Goal: Task Accomplishment & Management: Complete application form

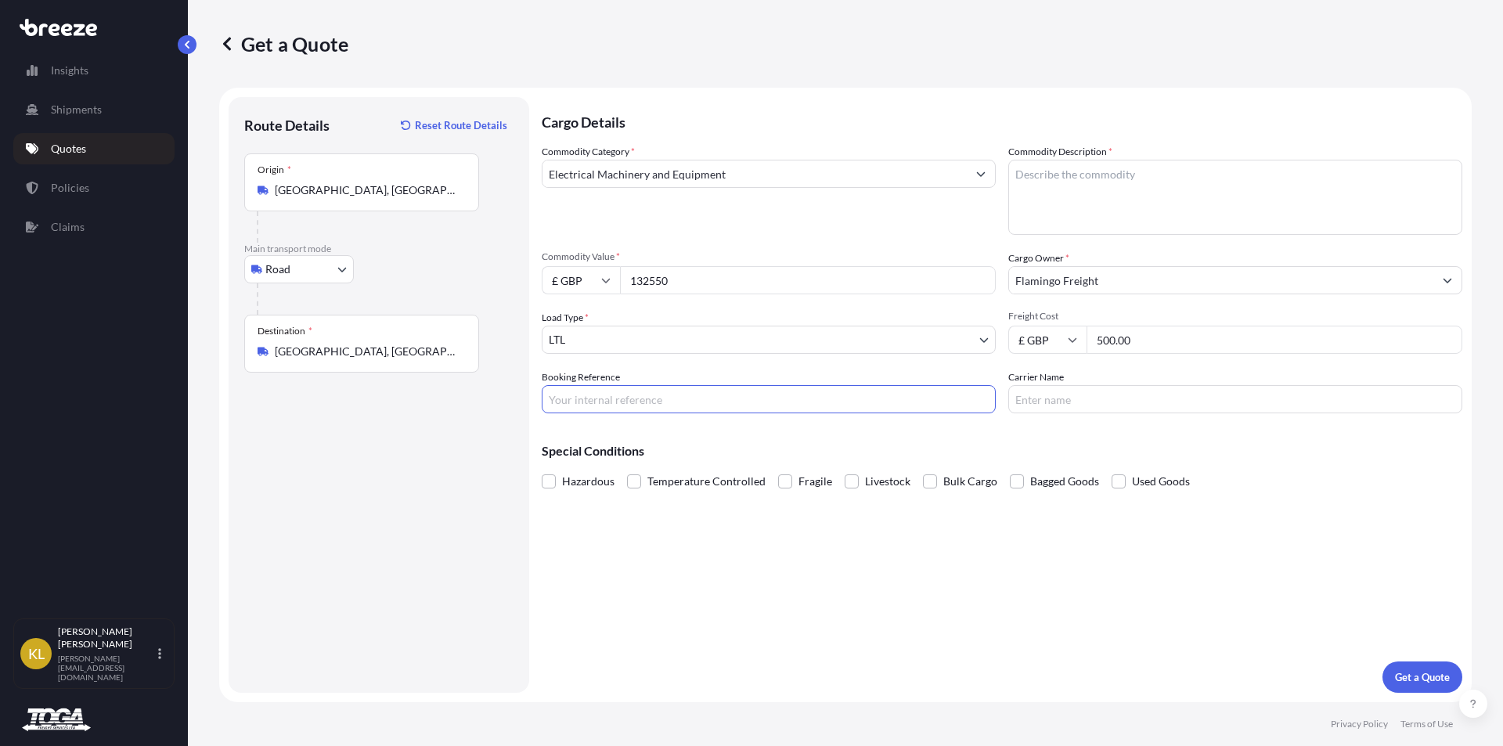
select select "Road"
select select "1"
click at [1108, 182] on textarea "Commodity Description *" at bounding box center [1235, 197] width 454 height 75
type textarea "T"
type textarea "Roller Compactor"
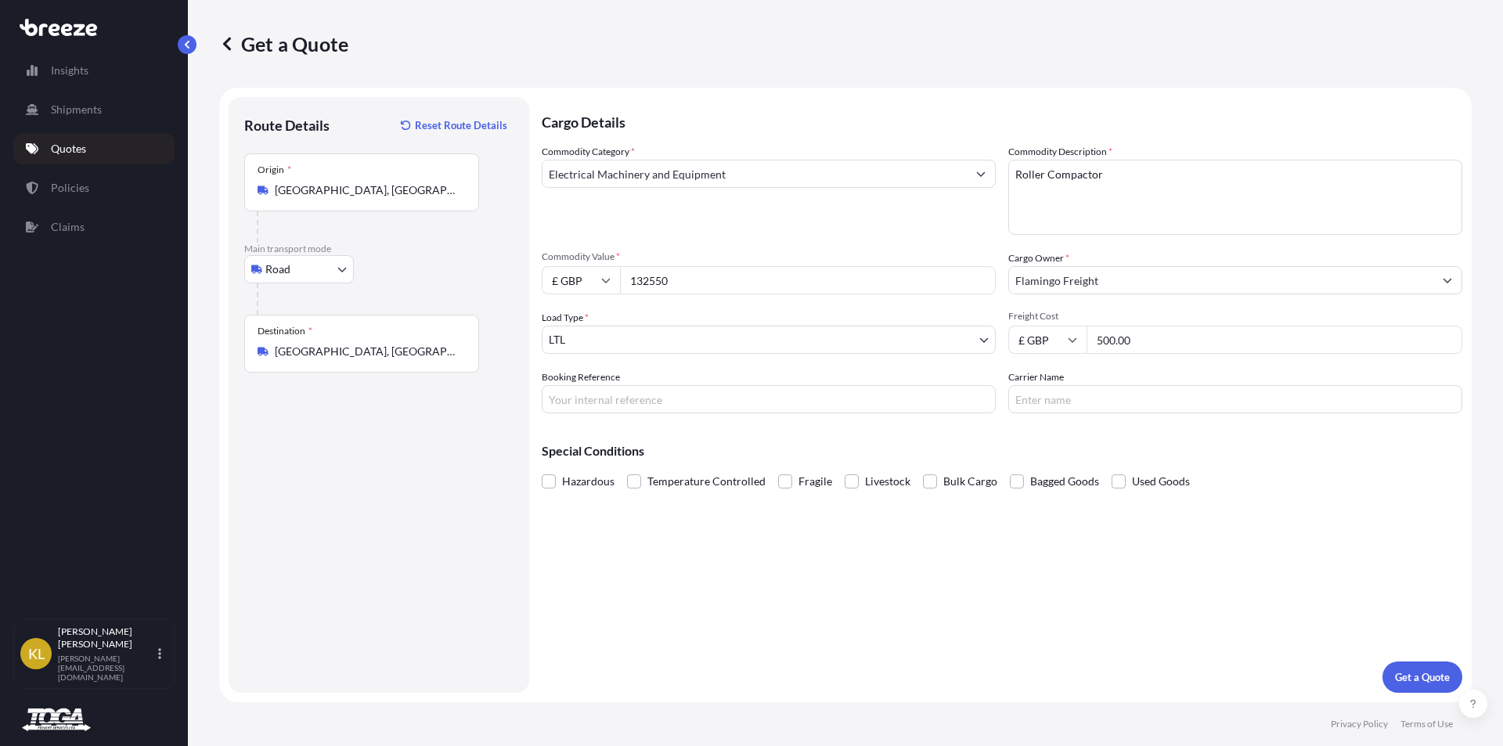
click at [690, 278] on input "132550" at bounding box center [808, 280] width 376 height 28
drag, startPoint x: 690, startPoint y: 278, endPoint x: 616, endPoint y: 279, distance: 74.4
click at [616, 279] on div "£ GBP 132550" at bounding box center [769, 280] width 454 height 28
type input "120000"
click at [625, 348] on body "1 option available. Insights Shipments Quotes Policies Claims [PERSON_NAME] Bow…" at bounding box center [751, 373] width 1503 height 746
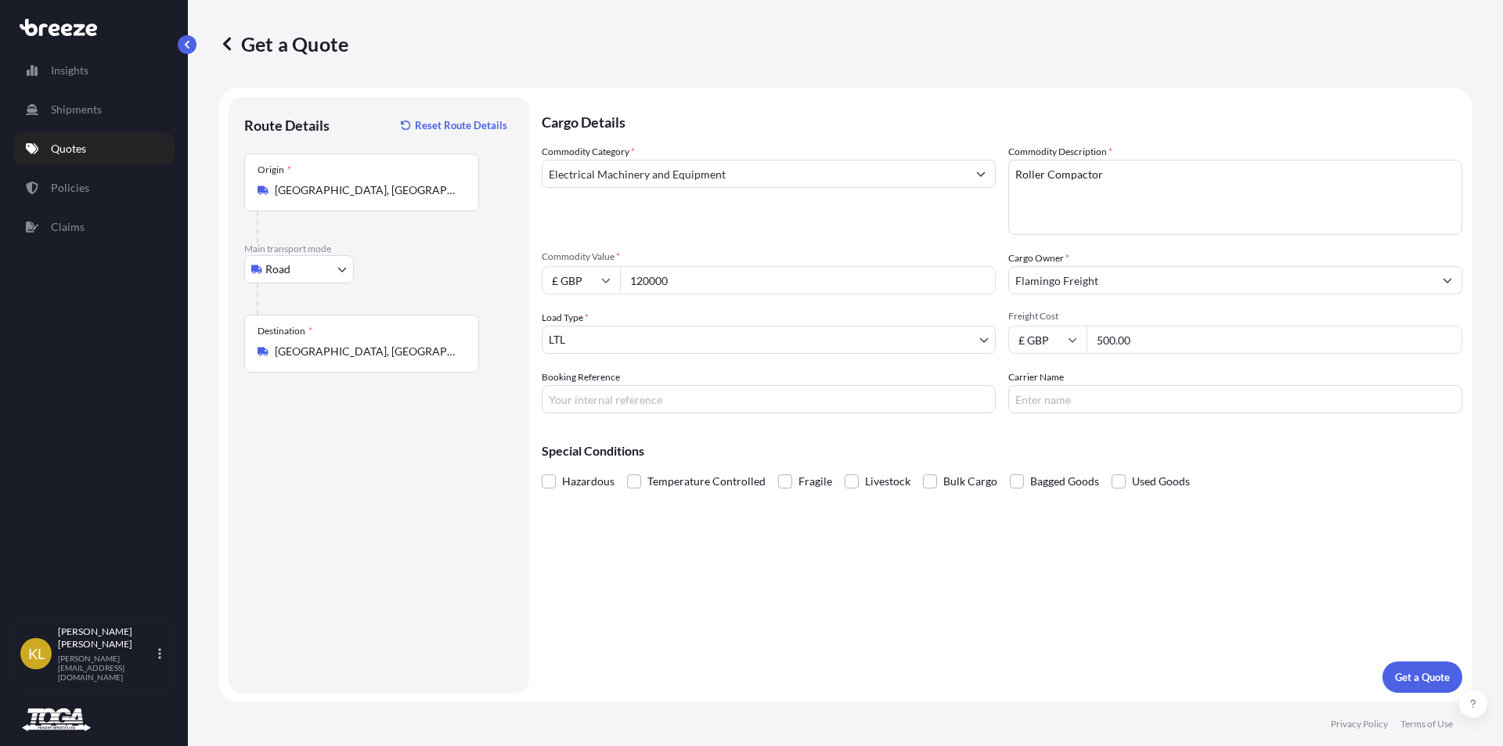
click at [1176, 340] on input "500.00" at bounding box center [1274, 340] width 376 height 28
click at [578, 397] on input "Booking Reference" at bounding box center [769, 399] width 454 height 28
click at [592, 394] on input "Booking Reference" at bounding box center [769, 399] width 454 height 28
type input "[PERSON_NAME] - FC2510118"
click at [1102, 408] on input "Carrier Name" at bounding box center [1235, 399] width 454 height 28
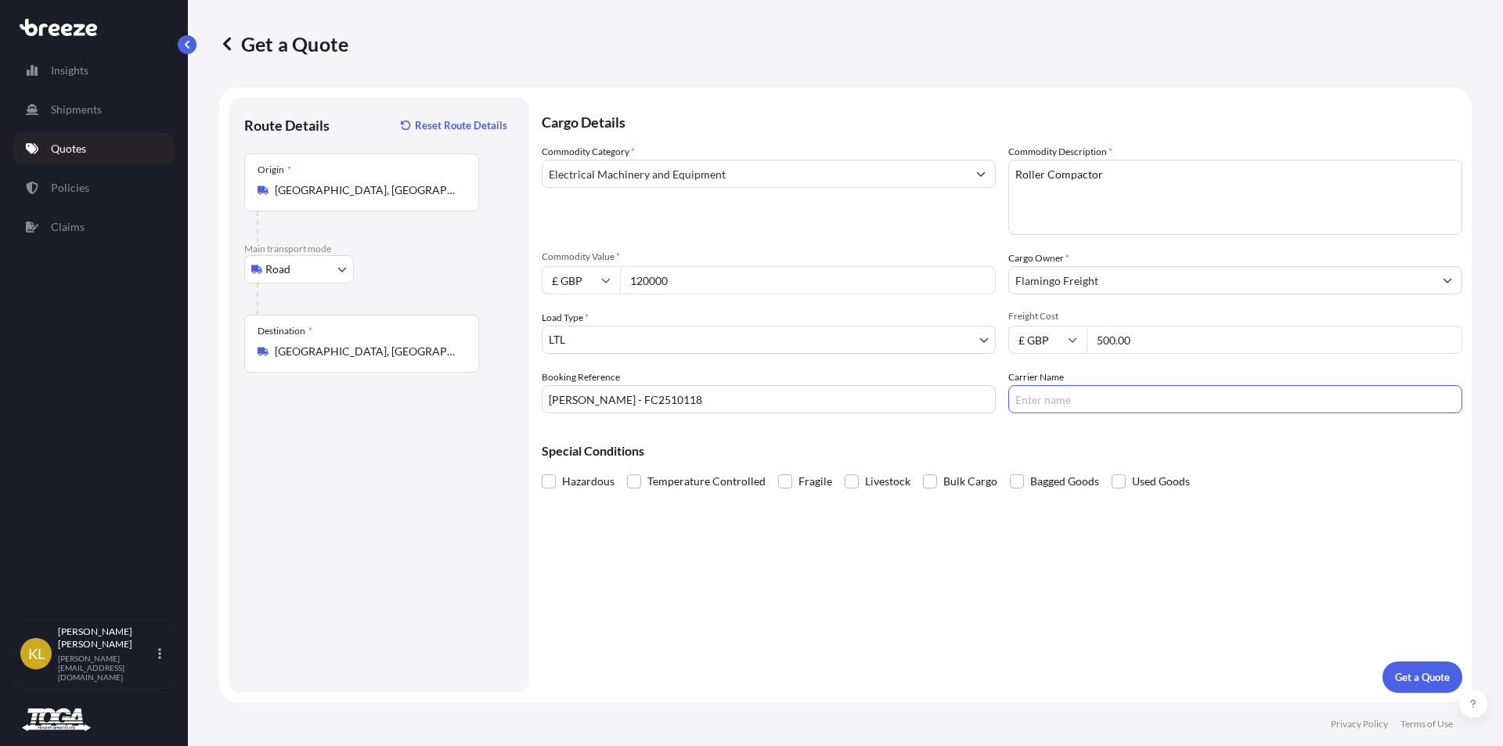
type input "Toga Freight"
click at [1419, 674] on p "Get a Quote" at bounding box center [1422, 677] width 55 height 16
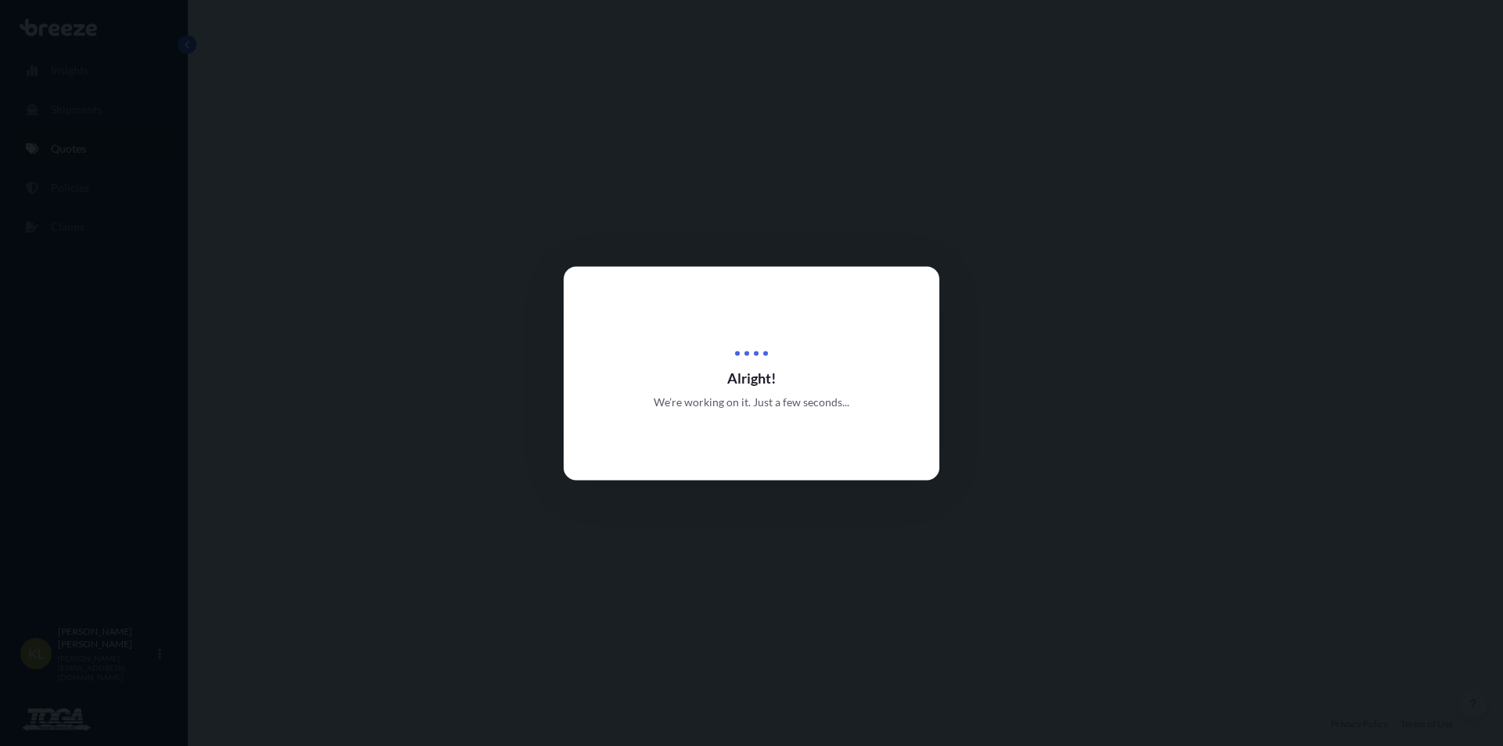
select select "Road"
select select "1"
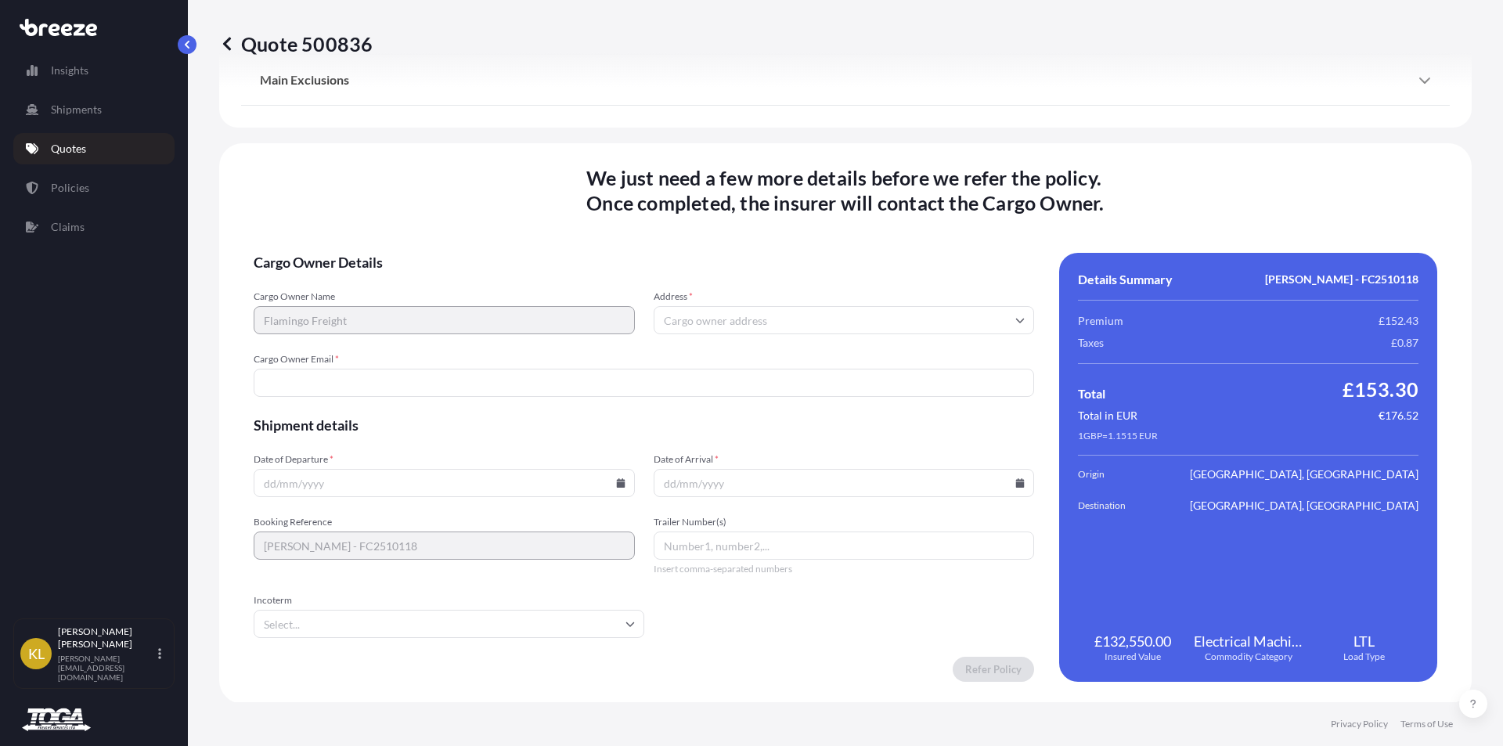
scroll to position [1879, 0]
click at [816, 320] on input "Address *" at bounding box center [844, 318] width 381 height 28
click at [674, 275] on form "Cargo Owner Details Cargo Owner Name Flamingo Freight Address * Please type and…" at bounding box center [644, 465] width 780 height 429
click at [719, 323] on input "Address *" at bounding box center [844, 318] width 381 height 28
click at [383, 380] on input "Cargo Owner Email *" at bounding box center [644, 381] width 780 height 28
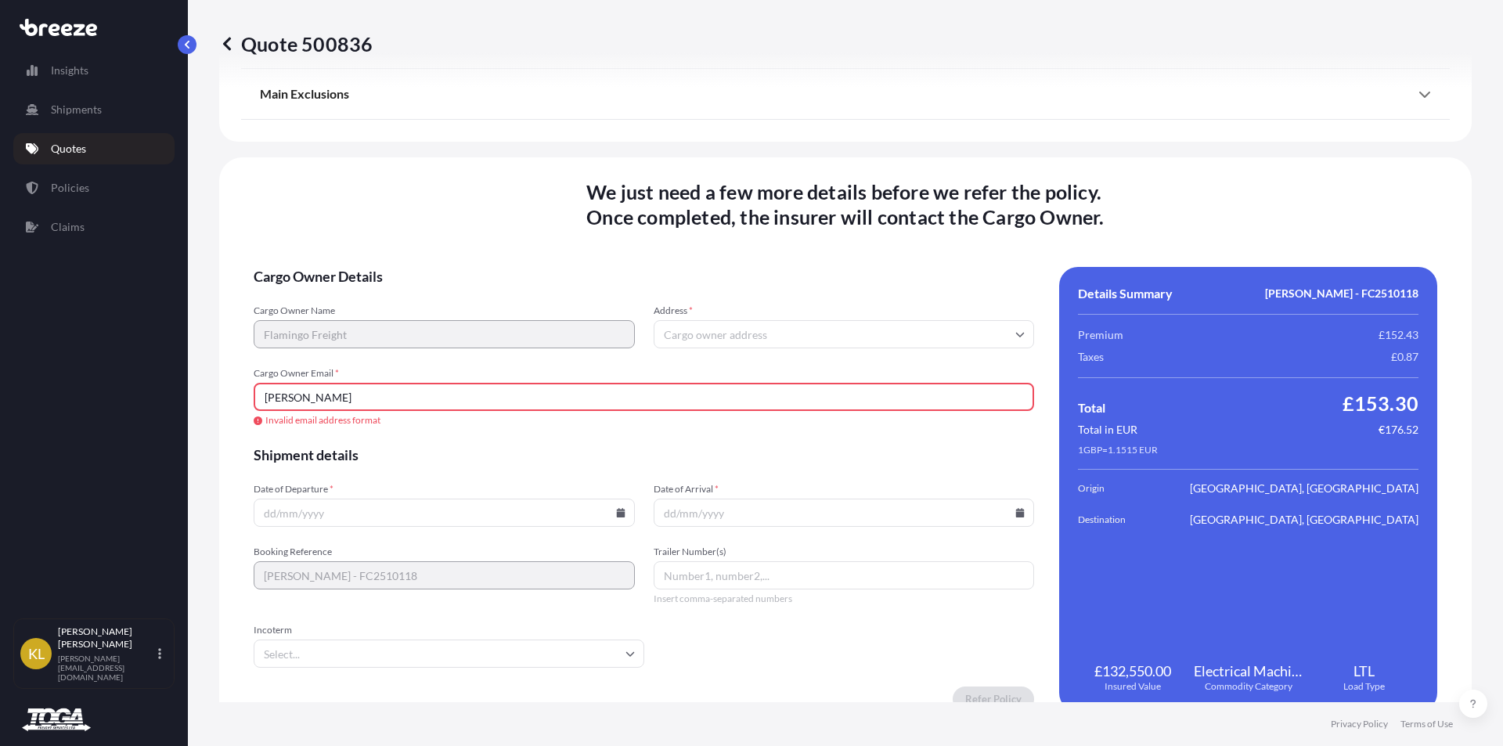
click at [437, 394] on input "[PERSON_NAME]" at bounding box center [644, 397] width 780 height 28
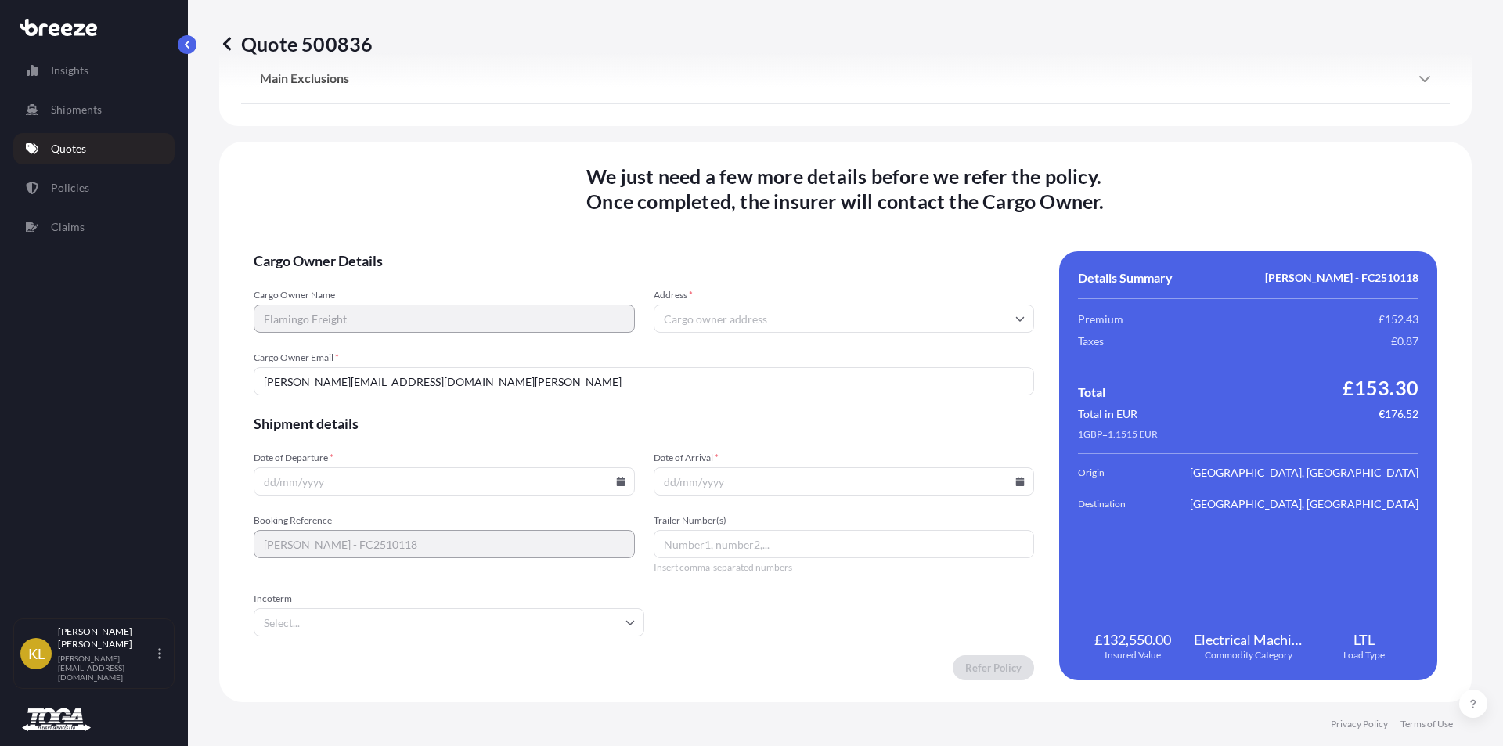
type input "[PERSON_NAME][EMAIL_ADDRESS][DOMAIN_NAME][PERSON_NAME]"
click at [301, 479] on input "Date of Departure *" at bounding box center [444, 481] width 381 height 28
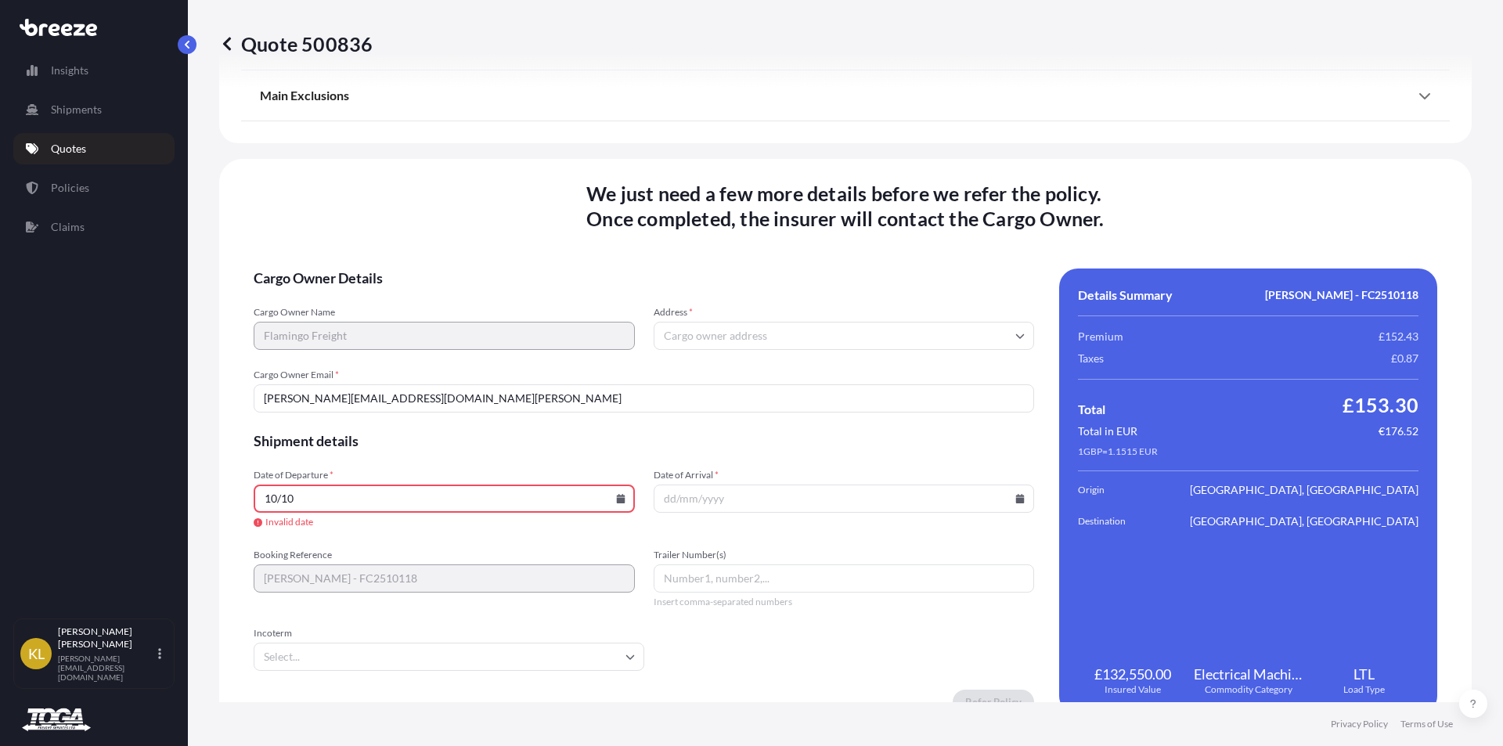
click at [618, 498] on icon at bounding box center [620, 498] width 9 height 9
click at [482, 331] on button "10" at bounding box center [478, 329] width 25 height 25
type input "[DATE]"
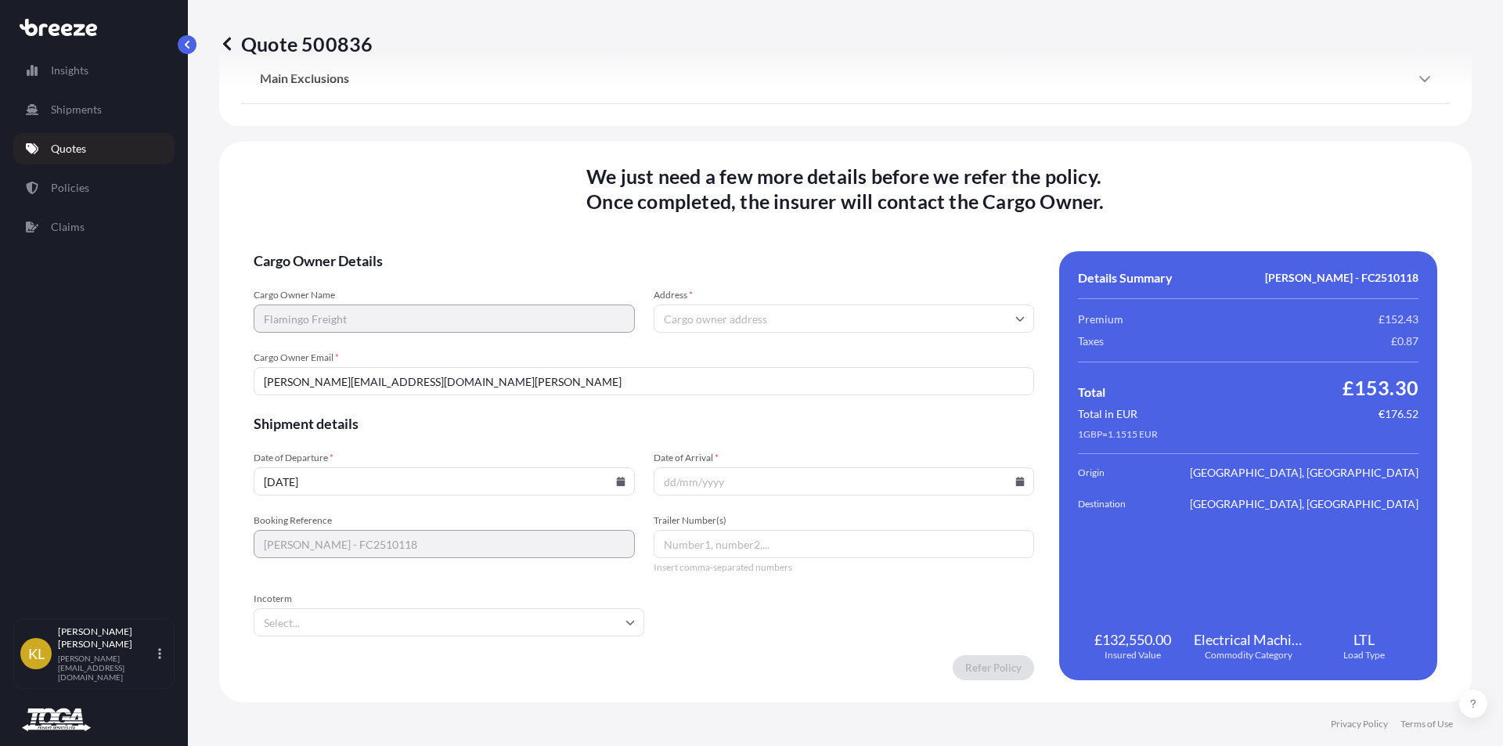
click at [746, 477] on input "Date of Arrival *" at bounding box center [844, 481] width 381 height 28
click at [1016, 483] on icon at bounding box center [1020, 481] width 9 height 9
click at [834, 344] on button "16" at bounding box center [838, 341] width 25 height 25
type input "[DATE]"
click at [725, 311] on input "Address *" at bounding box center [844, 318] width 381 height 28
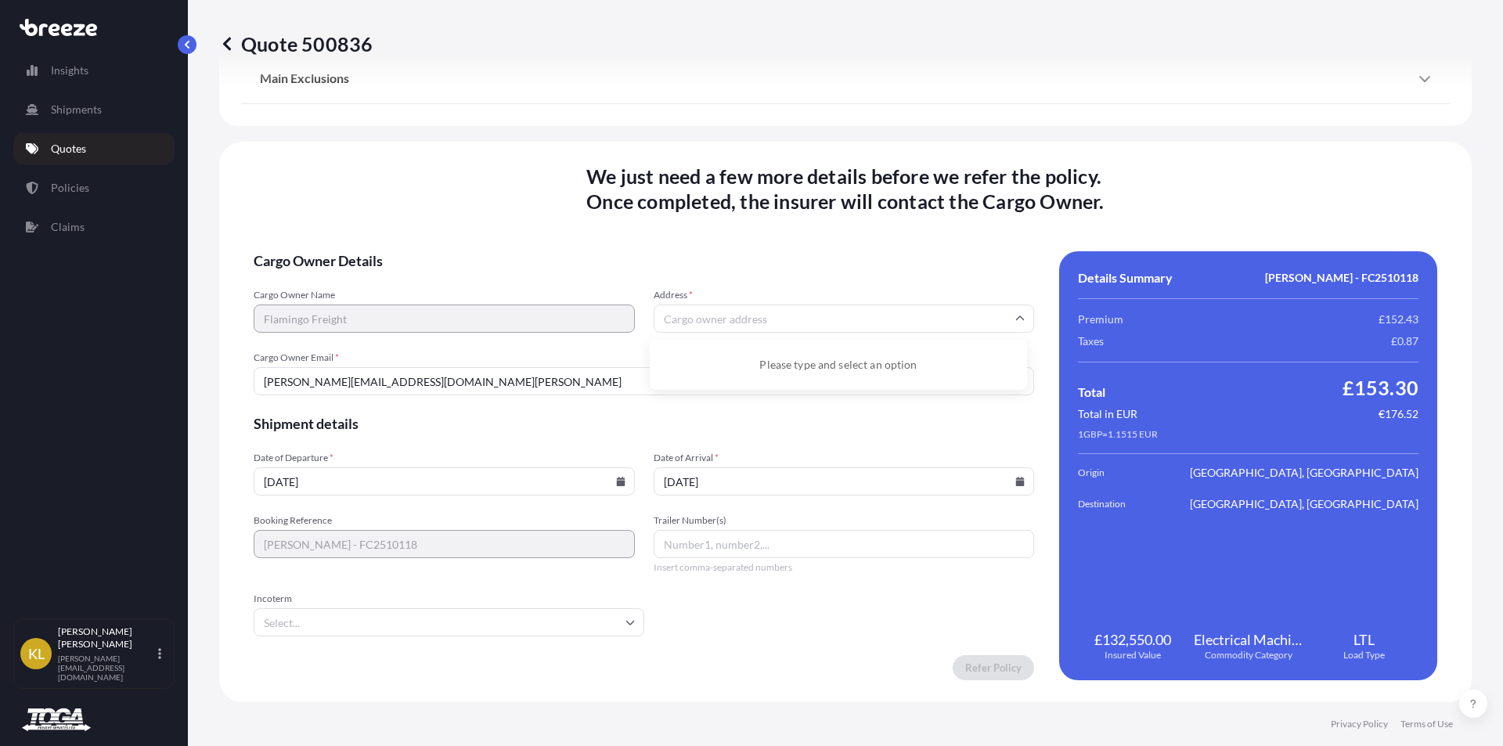
click at [747, 311] on input "Address *" at bounding box center [844, 318] width 381 height 28
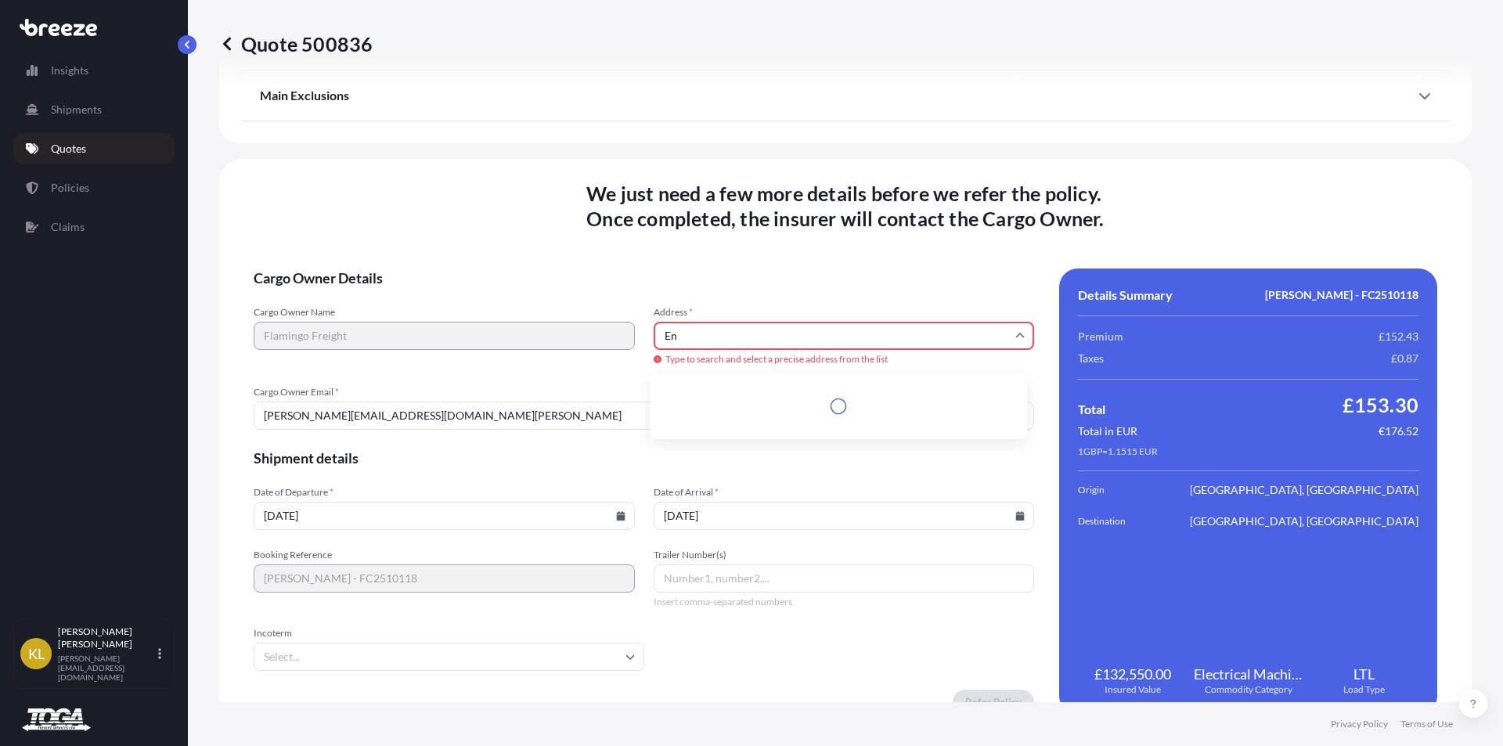
type input "E"
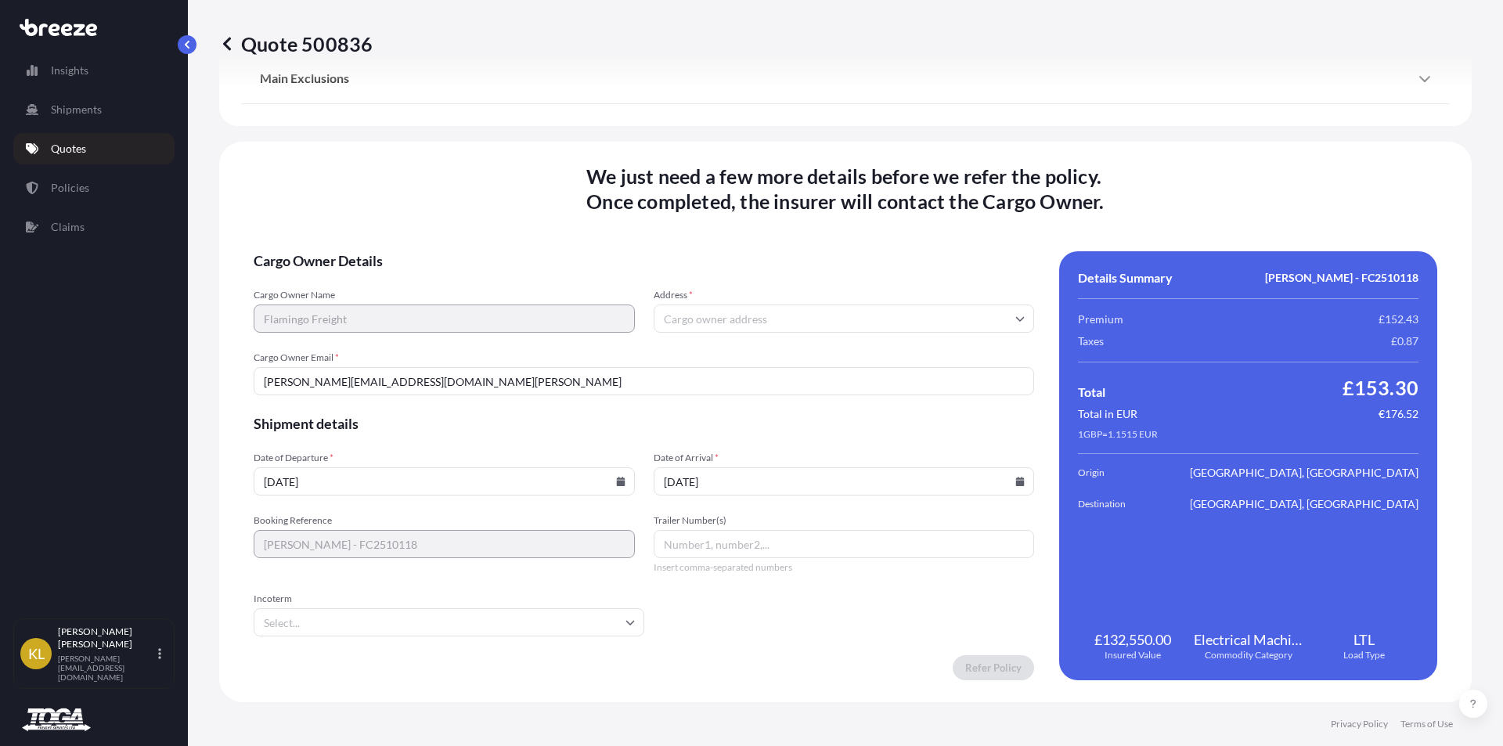
click at [704, 319] on input "Address *" at bounding box center [844, 318] width 381 height 28
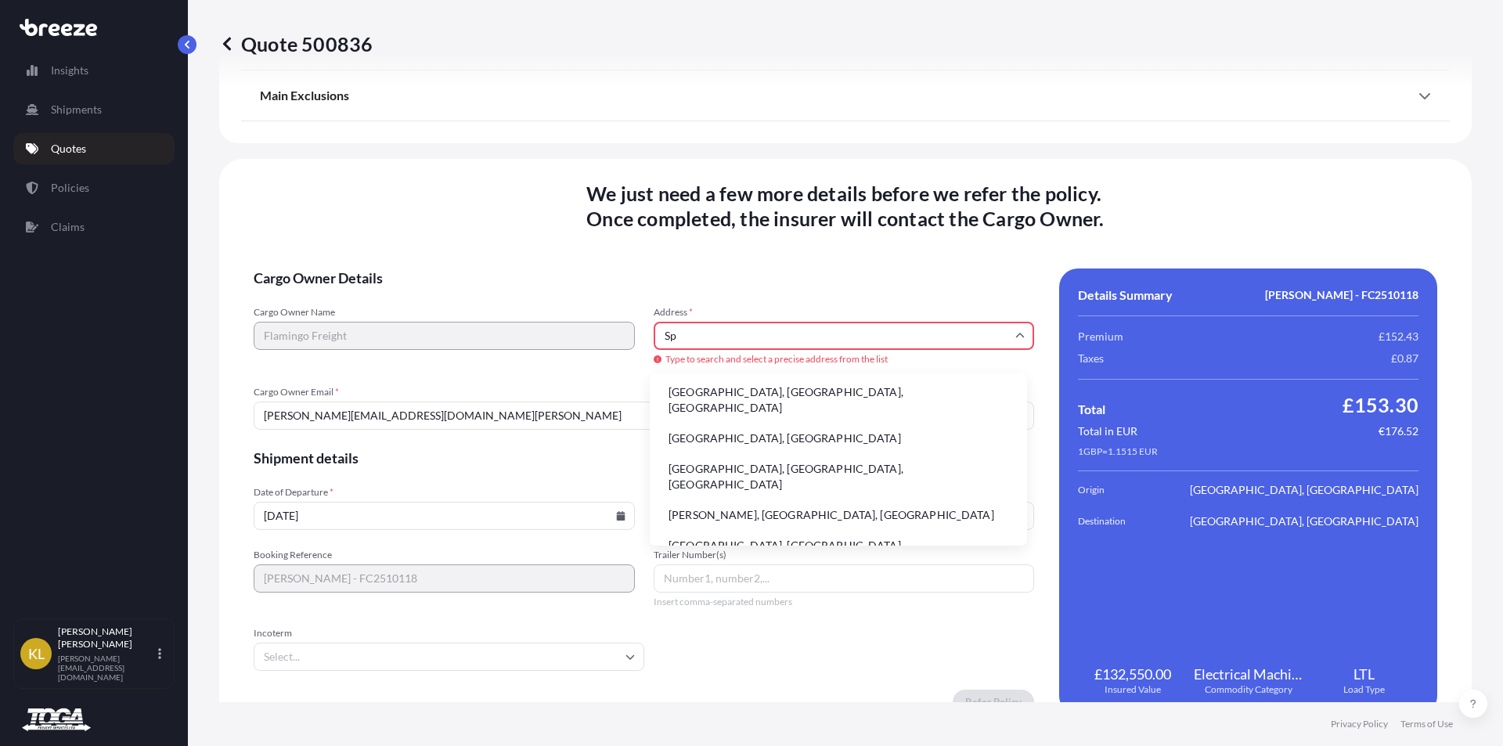
type input "S"
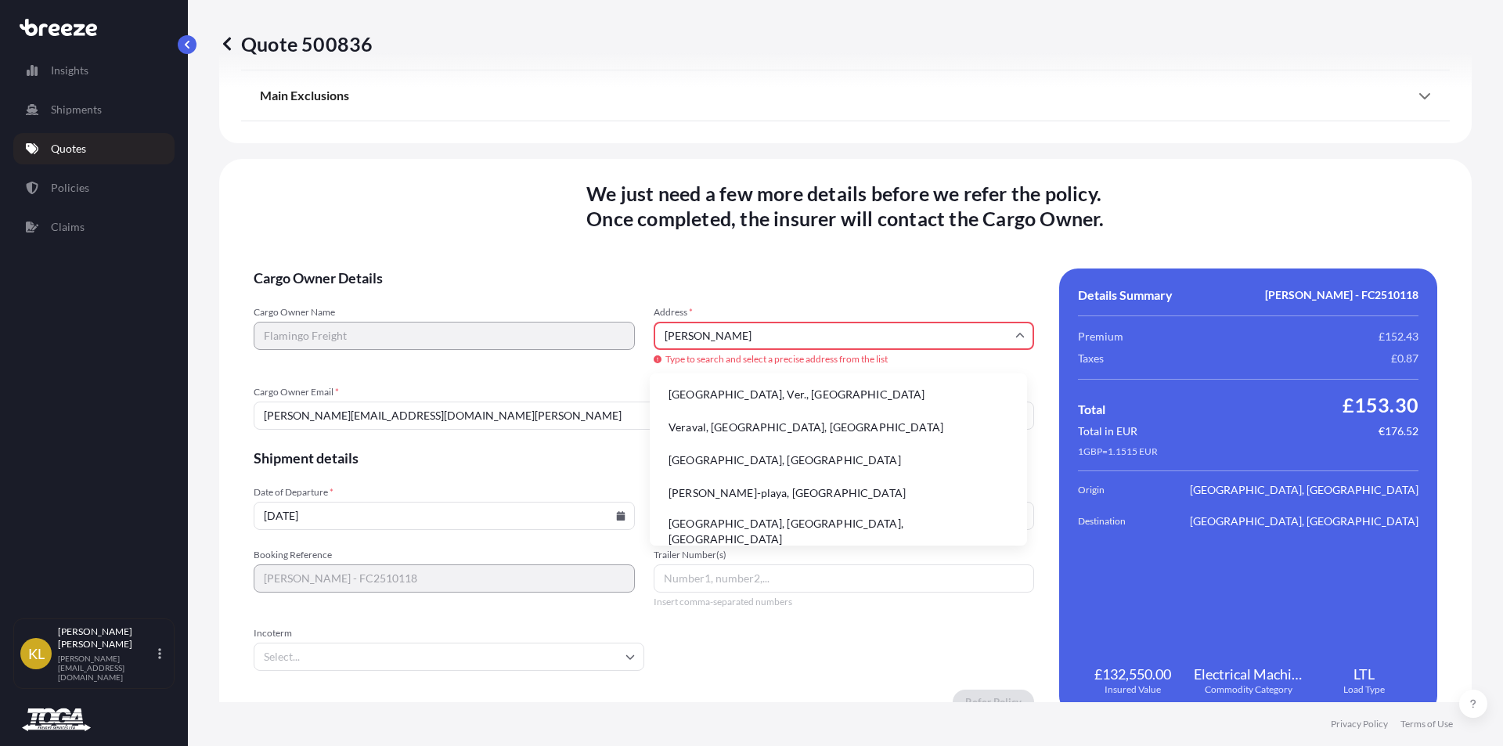
click at [695, 495] on li "[PERSON_NAME]-playa, [GEOGRAPHIC_DATA]" at bounding box center [838, 493] width 365 height 30
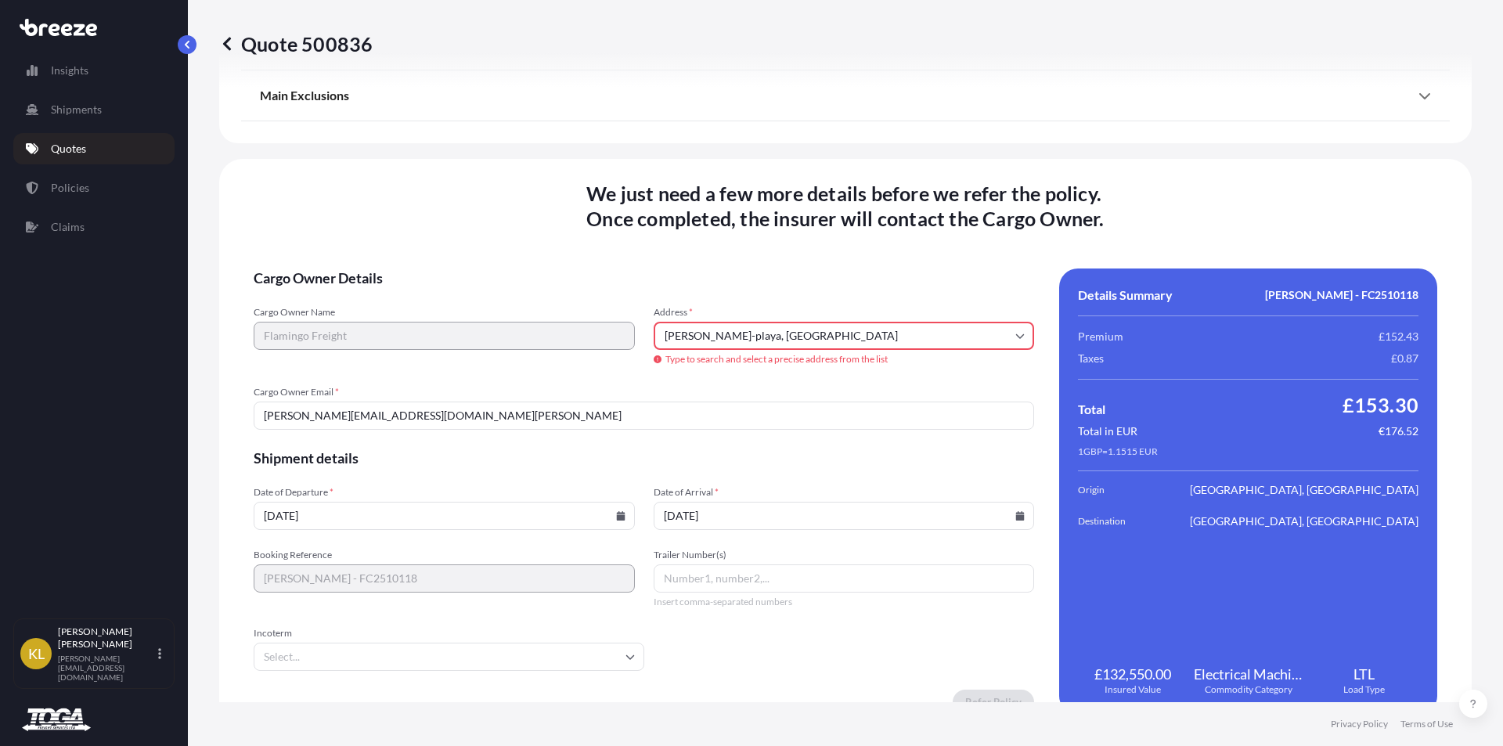
type input "04621 [GEOGRAPHIC_DATA], [GEOGRAPHIC_DATA], [GEOGRAPHIC_DATA]"
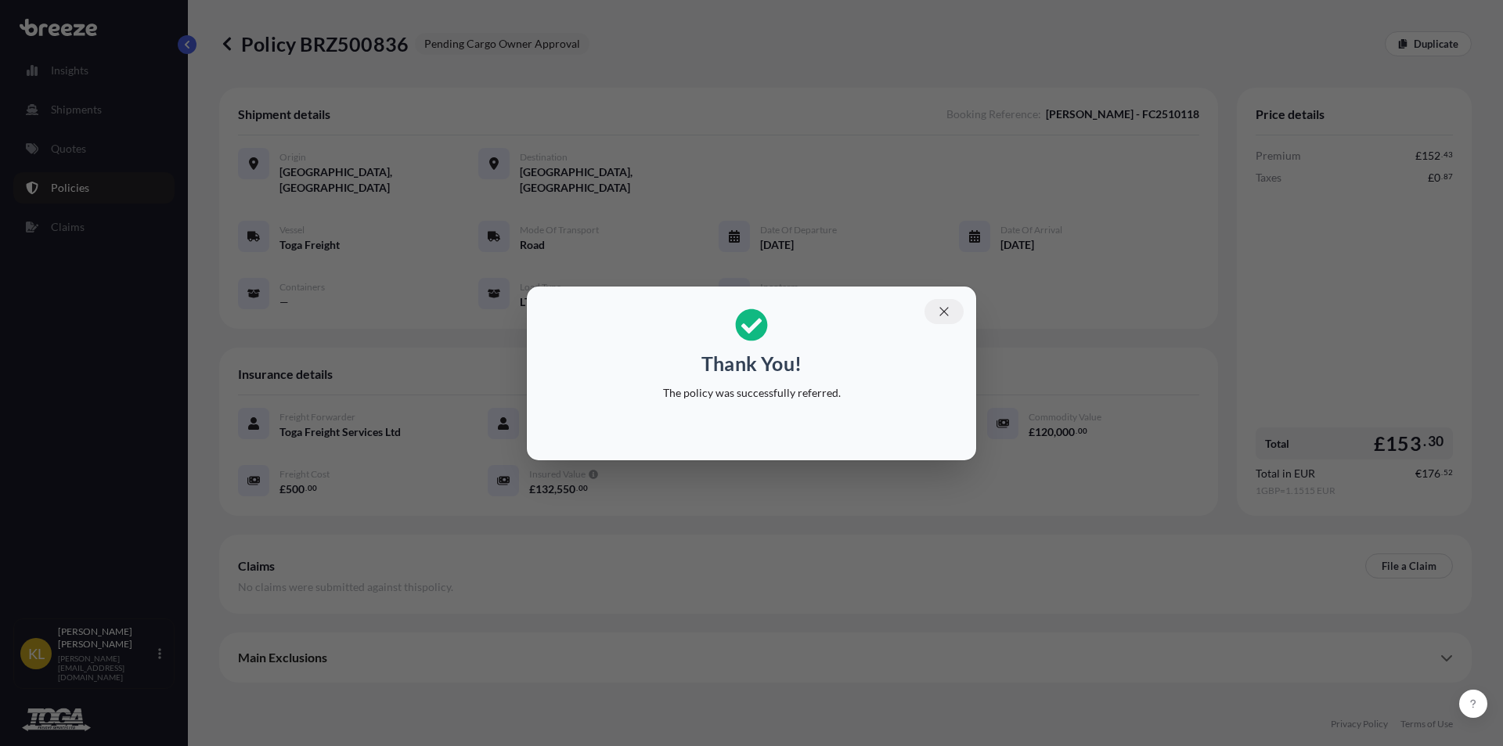
click at [945, 314] on icon "button" at bounding box center [944, 311] width 14 height 14
